Goal: Use online tool/utility: Utilize a website feature to perform a specific function

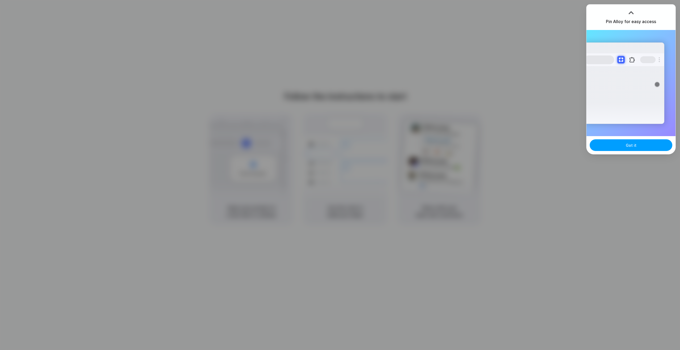
click at [631, 145] on span "Got it" at bounding box center [631, 146] width 11 height 6
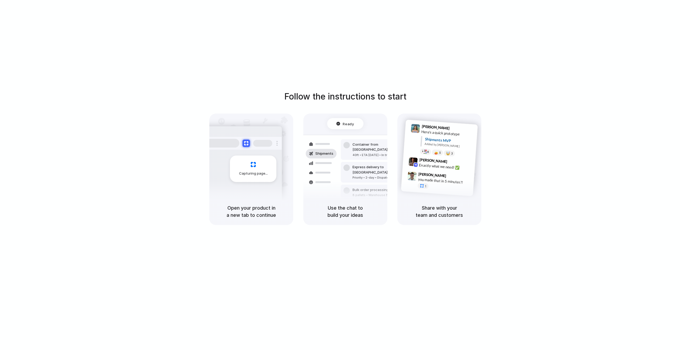
click at [624, 48] on div "Follow the instructions to start Capturing page Open your product in a new tab …" at bounding box center [345, 180] width 691 height 361
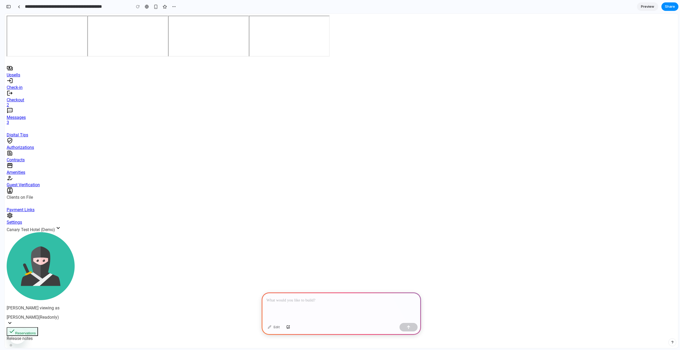
click at [351, 297] on p at bounding box center [341, 300] width 150 height 6
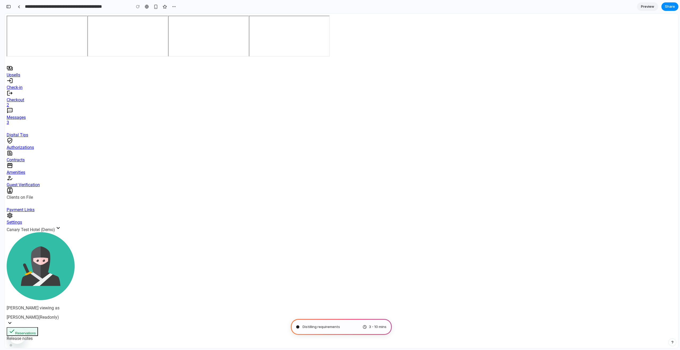
click at [331, 328] on span "Distilling requirements" at bounding box center [321, 327] width 37 height 5
click at [326, 331] on div "Con . 3 - 10 mins" at bounding box center [341, 327] width 101 height 16
click at [341, 325] on span "Calculating user delight .." at bounding box center [324, 327] width 42 height 5
click at [367, 327] on div "3 - 10 mins" at bounding box center [375, 327] width 24 height 5
click at [352, 327] on div "Channeling [PERSON_NAME] .. 3 - 10 mins" at bounding box center [341, 327] width 101 height 16
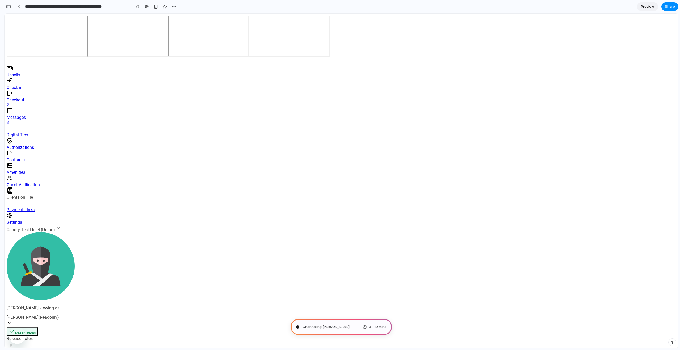
click at [96, 7] on input "**********" at bounding box center [77, 7] width 106 height 10
click at [56, 6] on input "**********" at bounding box center [77, 7] width 106 height 10
click at [22, 7] on link at bounding box center [19, 7] width 8 height 8
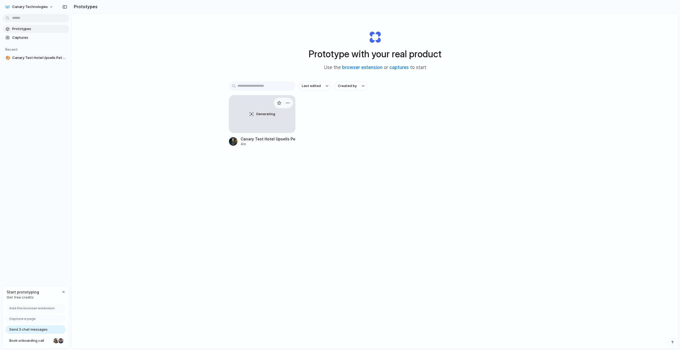
click at [263, 118] on div "Generating" at bounding box center [262, 114] width 66 height 37
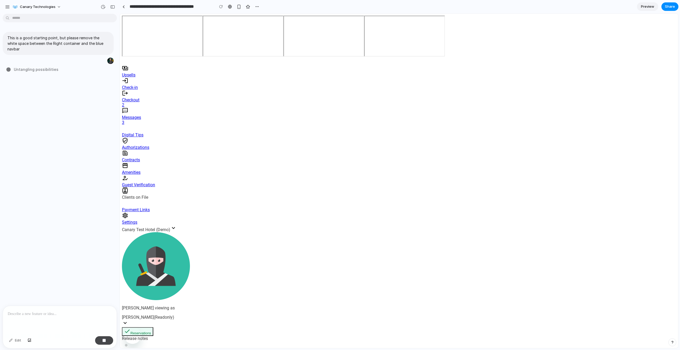
click at [105, 342] on div "button" at bounding box center [104, 341] width 4 height 4
click at [75, 322] on div at bounding box center [60, 320] width 114 height 28
type input "**********"
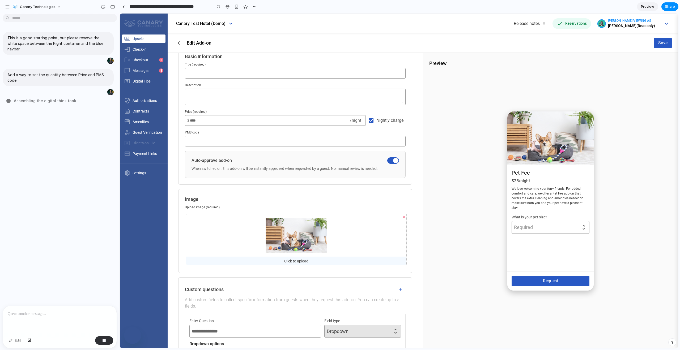
scroll to position [28, 0]
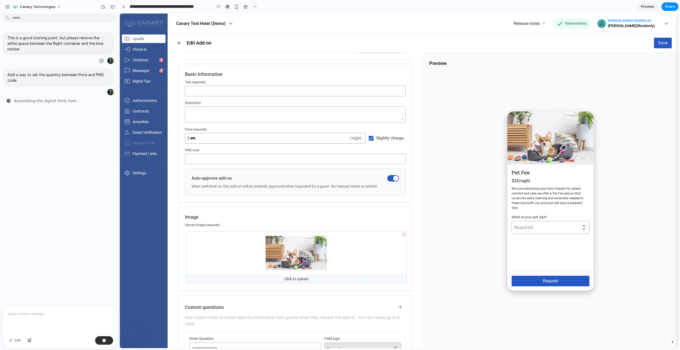
click at [87, 52] on div "This is a good starting point, but please remove the white space between the Ri…" at bounding box center [58, 48] width 111 height 33
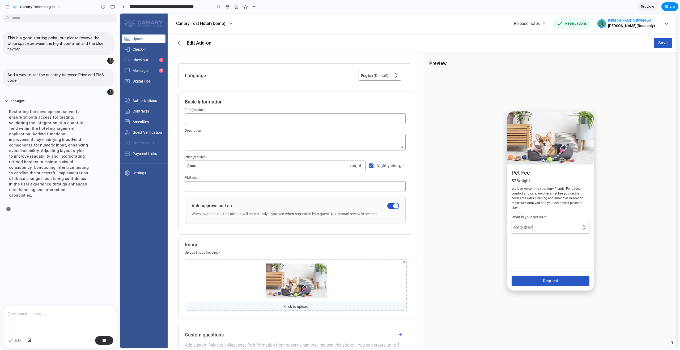
scroll to position [0, 0]
